Goal: Task Accomplishment & Management: Complete application form

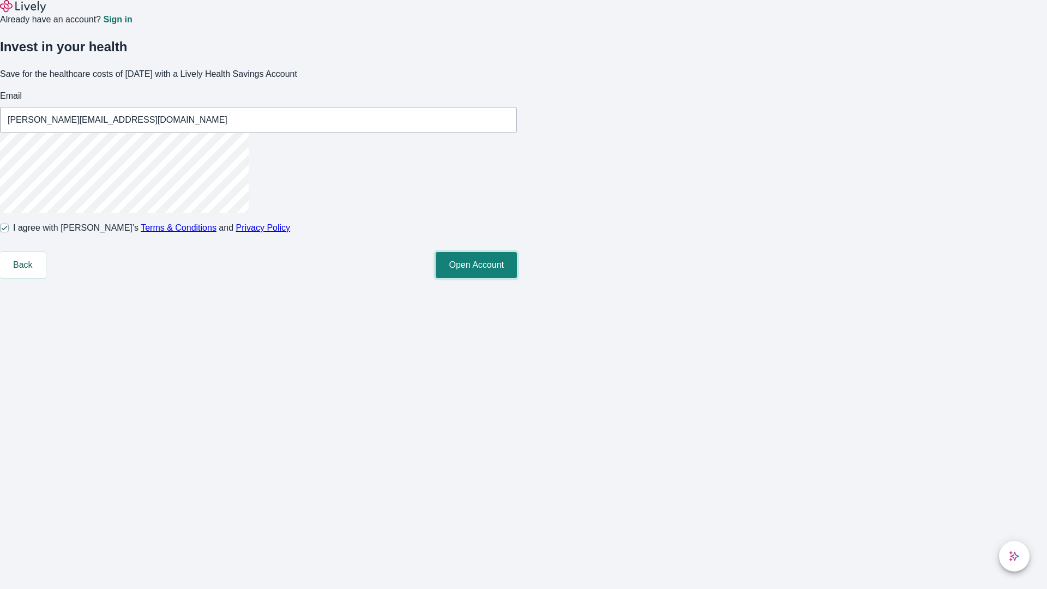
click at [517, 278] on button "Open Account" at bounding box center [476, 265] width 81 height 26
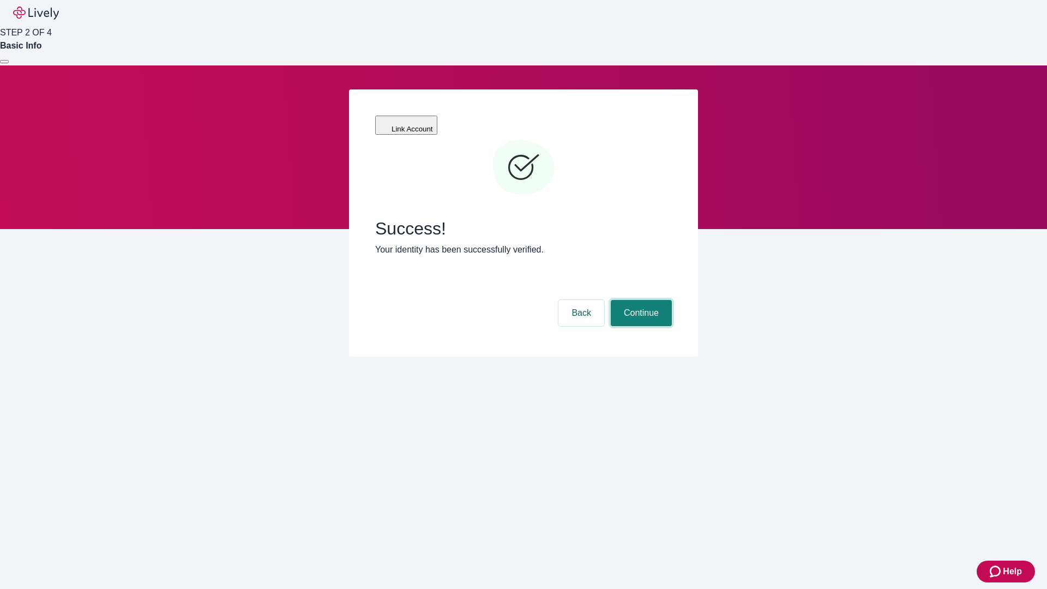
click at [640, 300] on button "Continue" at bounding box center [641, 313] width 61 height 26
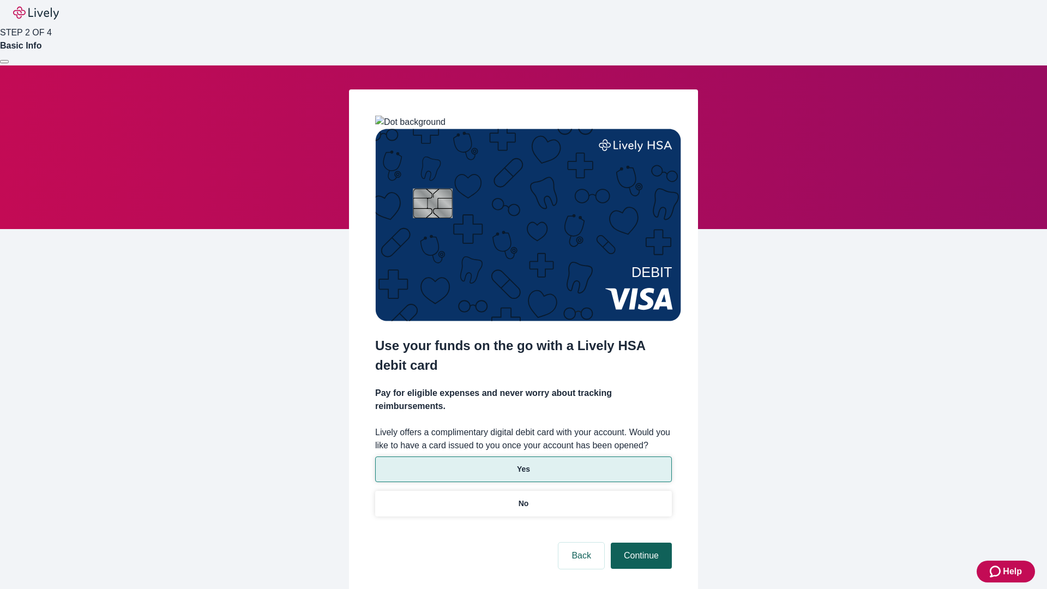
click at [523, 464] on p "Yes" at bounding box center [523, 469] width 13 height 11
click at [640, 543] on button "Continue" at bounding box center [641, 556] width 61 height 26
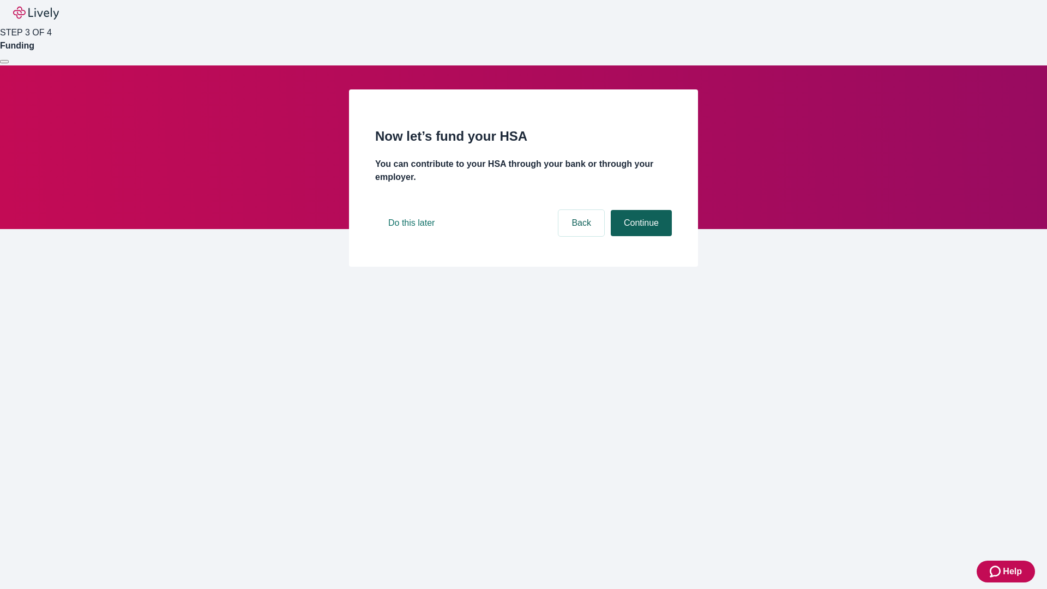
click at [640, 236] on button "Continue" at bounding box center [641, 223] width 61 height 26
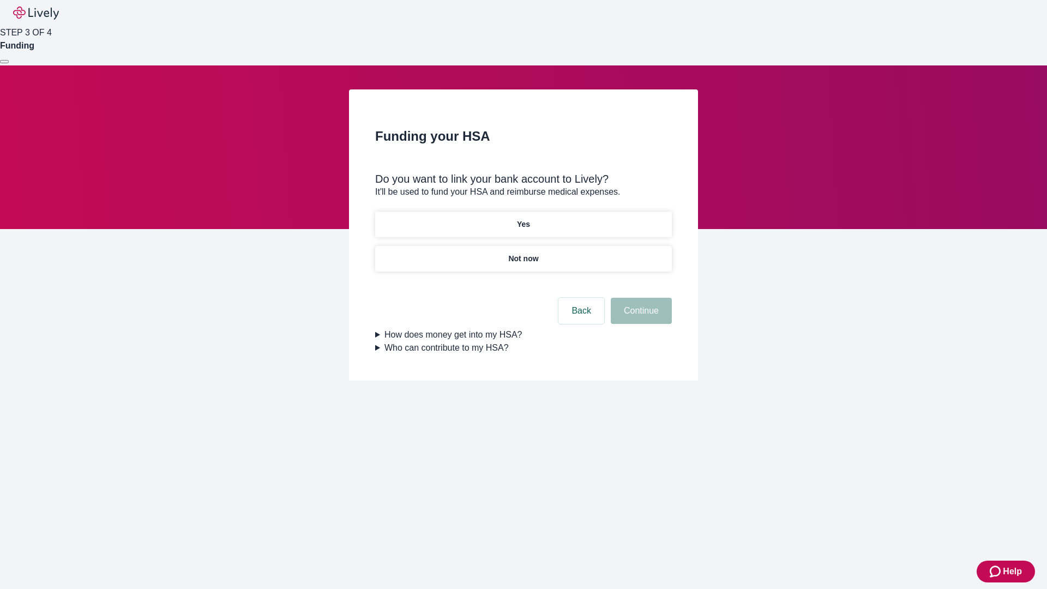
click at [523, 253] on p "Not now" at bounding box center [523, 258] width 30 height 11
click at [640, 318] on button "Continue" at bounding box center [641, 311] width 61 height 26
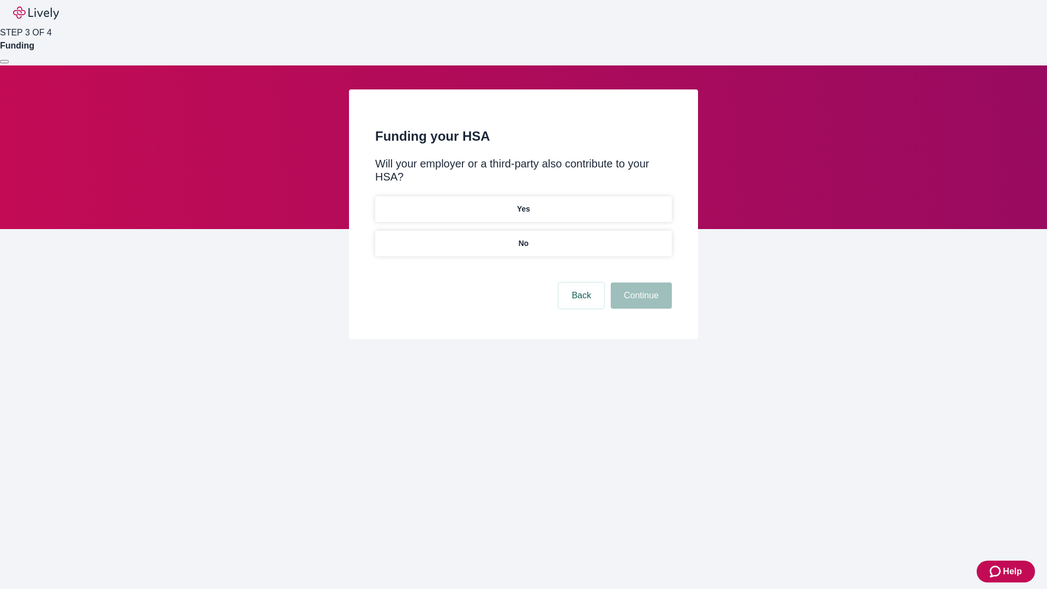
click at [523, 238] on p "No" at bounding box center [524, 243] width 10 height 11
click at [640, 283] on button "Continue" at bounding box center [641, 296] width 61 height 26
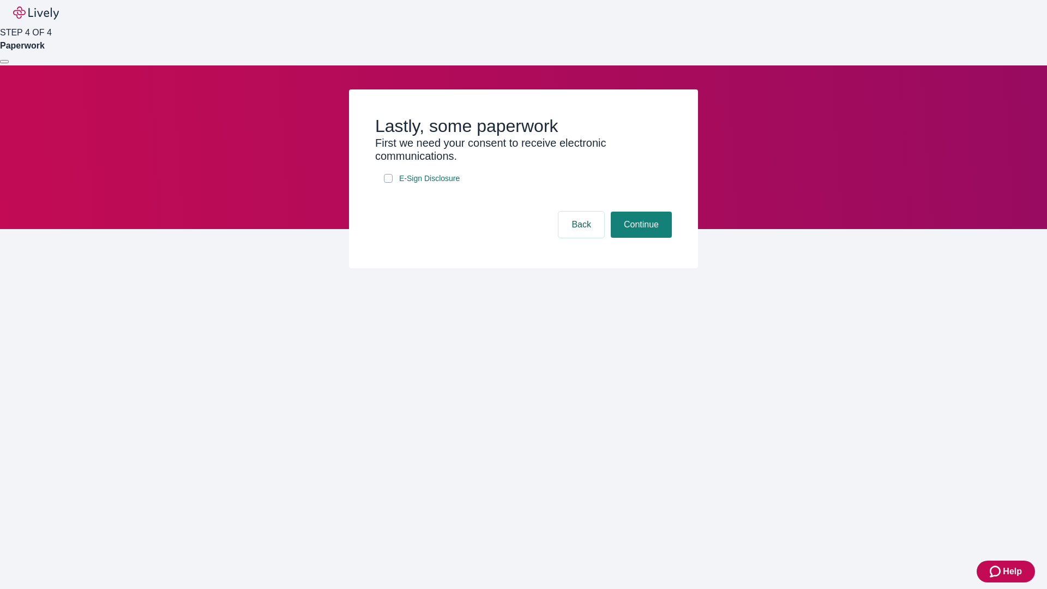
click at [388, 183] on input "E-Sign Disclosure" at bounding box center [388, 178] width 9 height 9
checkbox input "true"
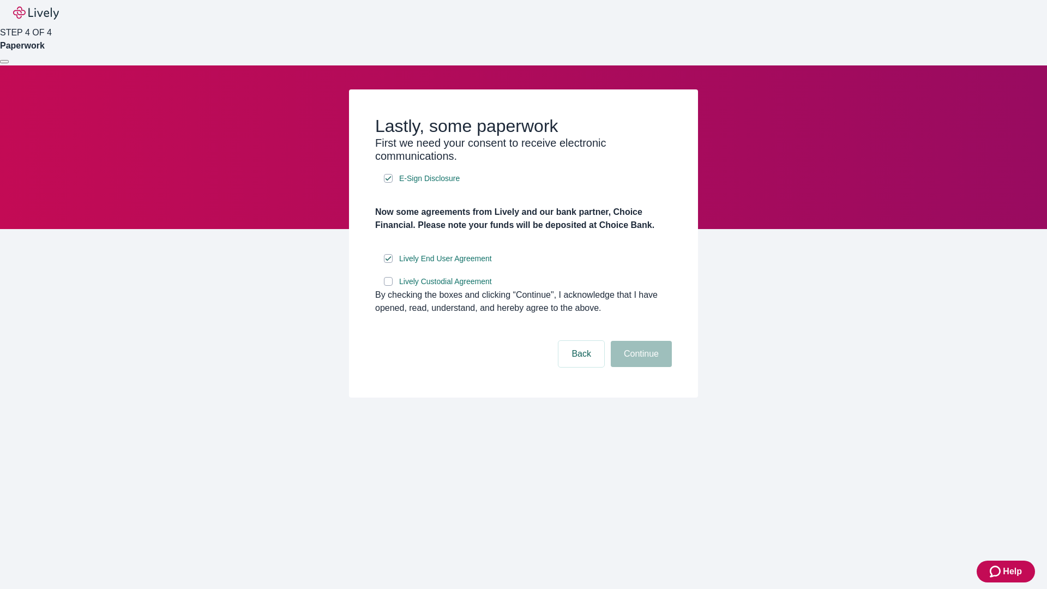
click at [388, 286] on input "Lively Custodial Agreement" at bounding box center [388, 281] width 9 height 9
checkbox input "true"
click at [640, 367] on button "Continue" at bounding box center [641, 354] width 61 height 26
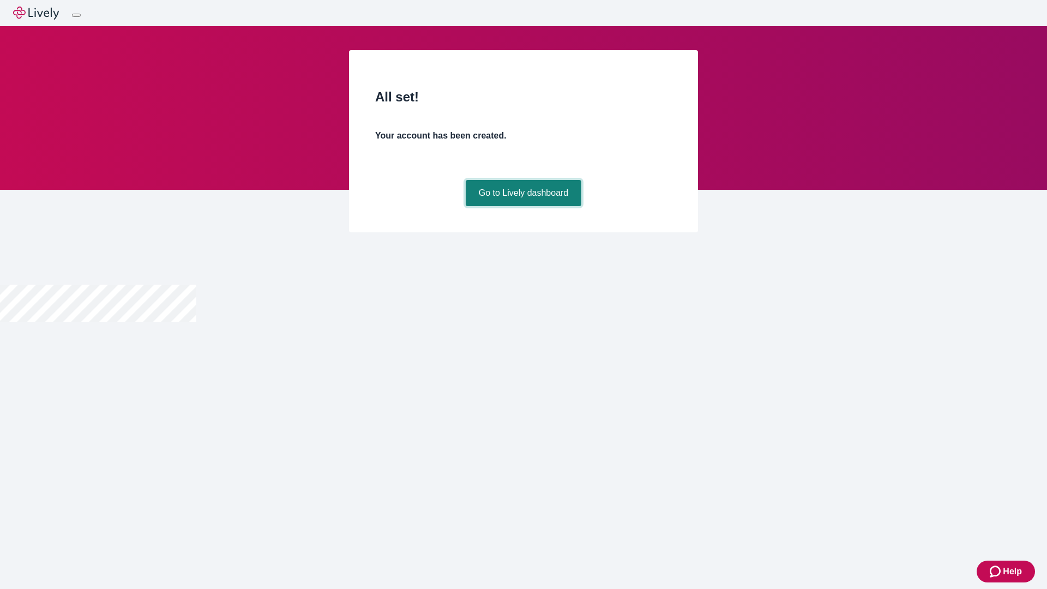
click at [523, 206] on link "Go to Lively dashboard" at bounding box center [524, 193] width 116 height 26
